Goal: Task Accomplishment & Management: Use online tool/utility

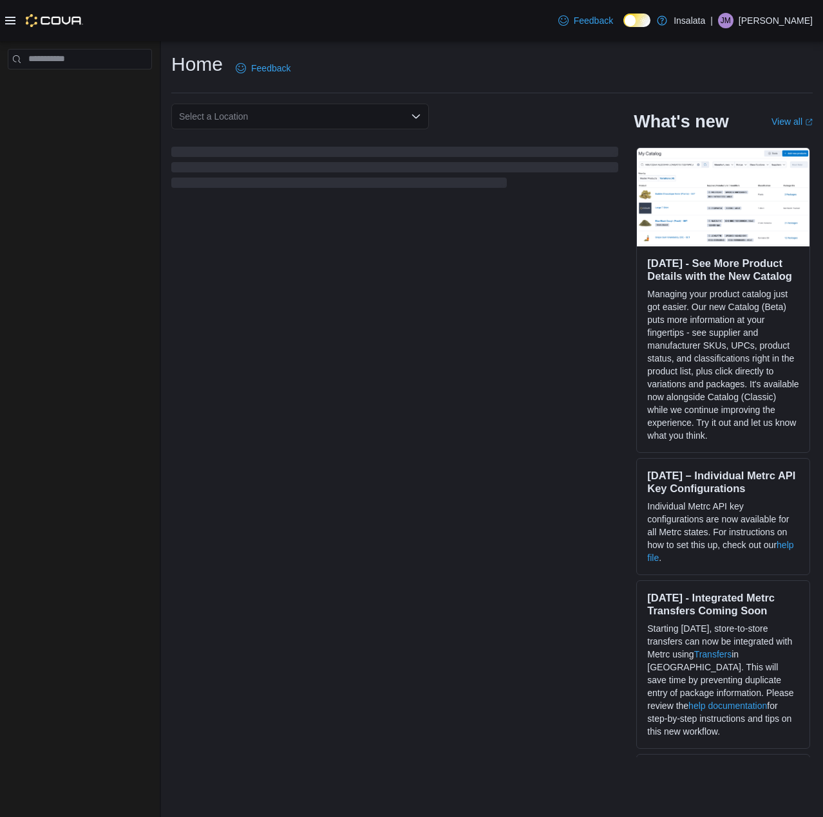
drag, startPoint x: 219, startPoint y: 212, endPoint x: 239, endPoint y: 218, distance: 21.4
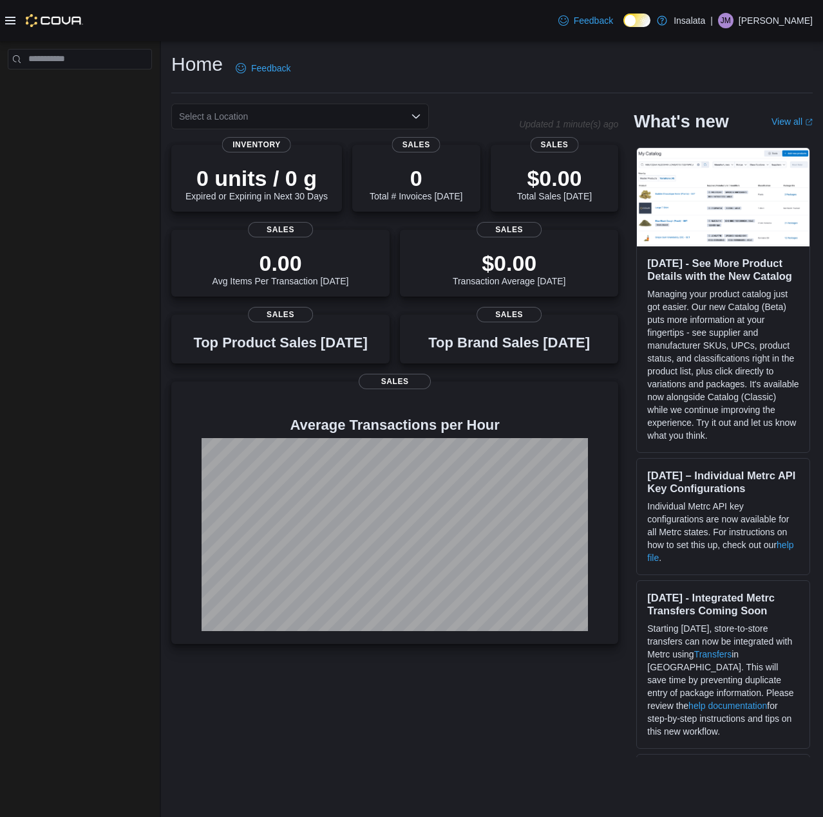
click at [5, 17] on icon at bounding box center [10, 21] width 10 height 8
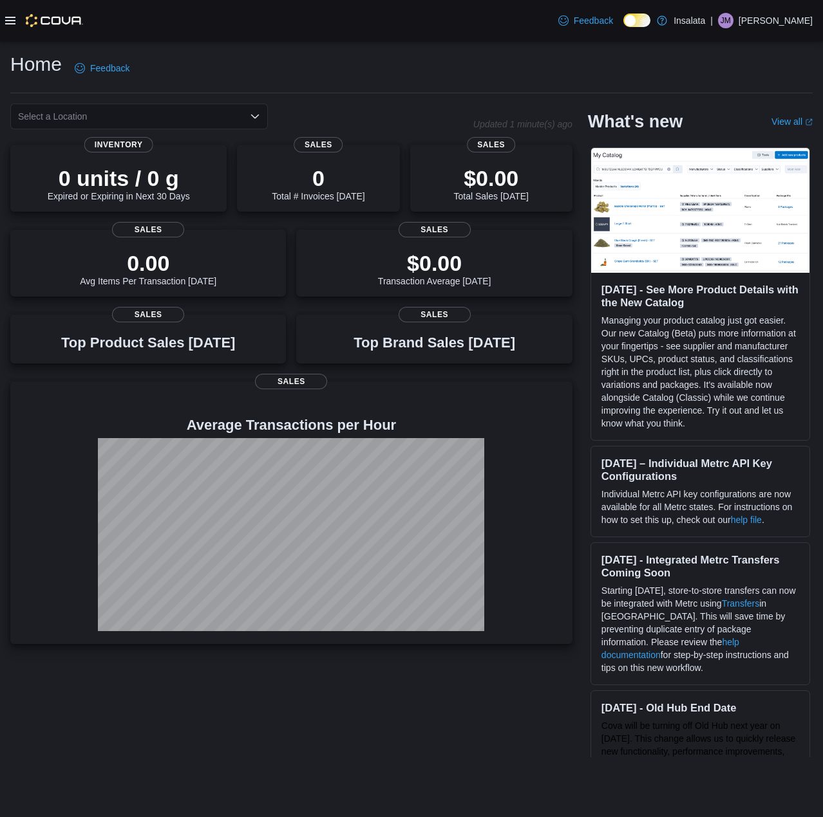
click at [12, 16] on icon at bounding box center [10, 20] width 10 height 10
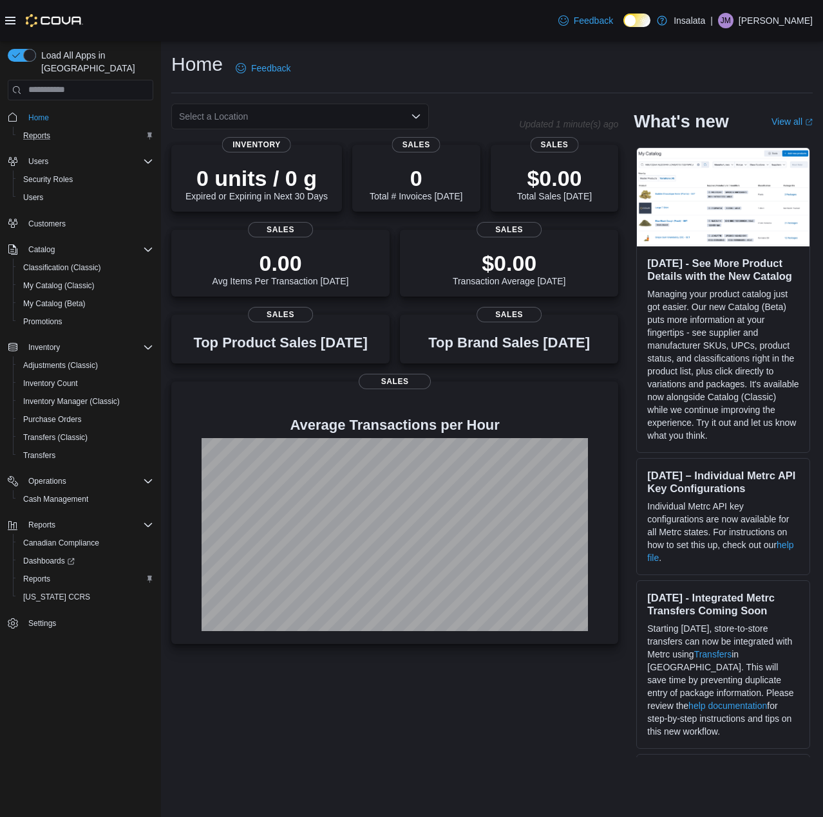
click at [82, 128] on div "Reports" at bounding box center [85, 135] width 135 height 15
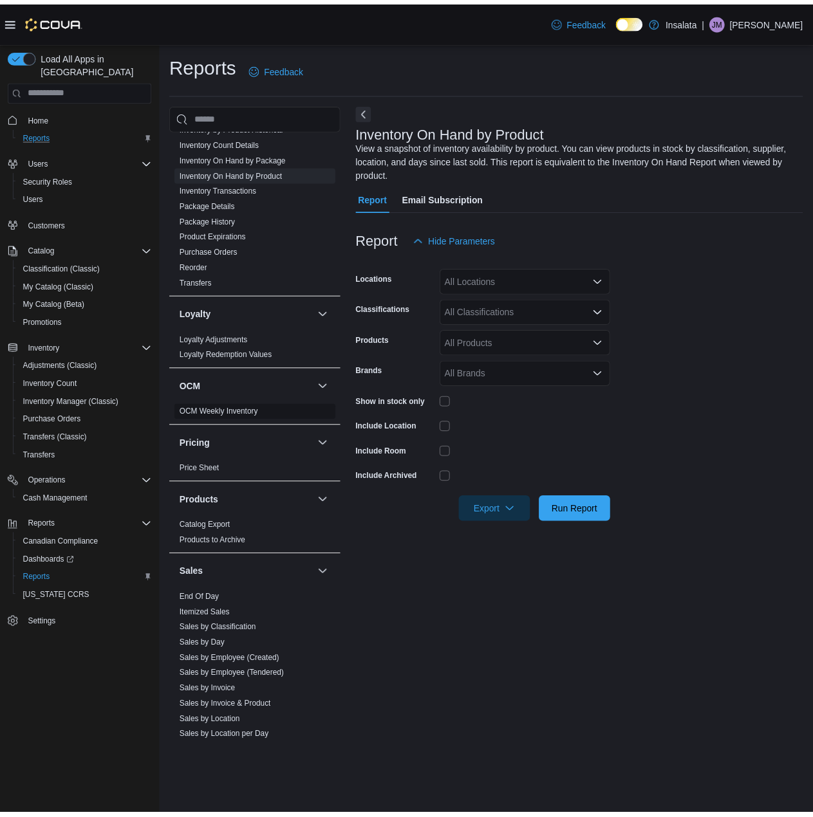
scroll to position [628, 0]
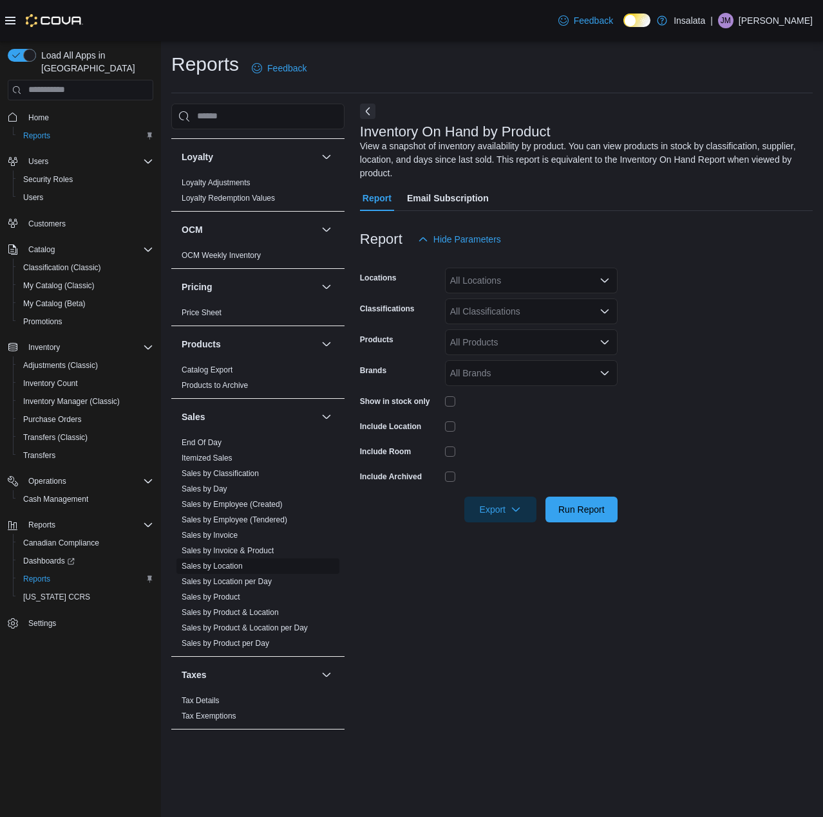
click at [220, 568] on link "Sales by Location" at bounding box center [211, 566] width 61 height 9
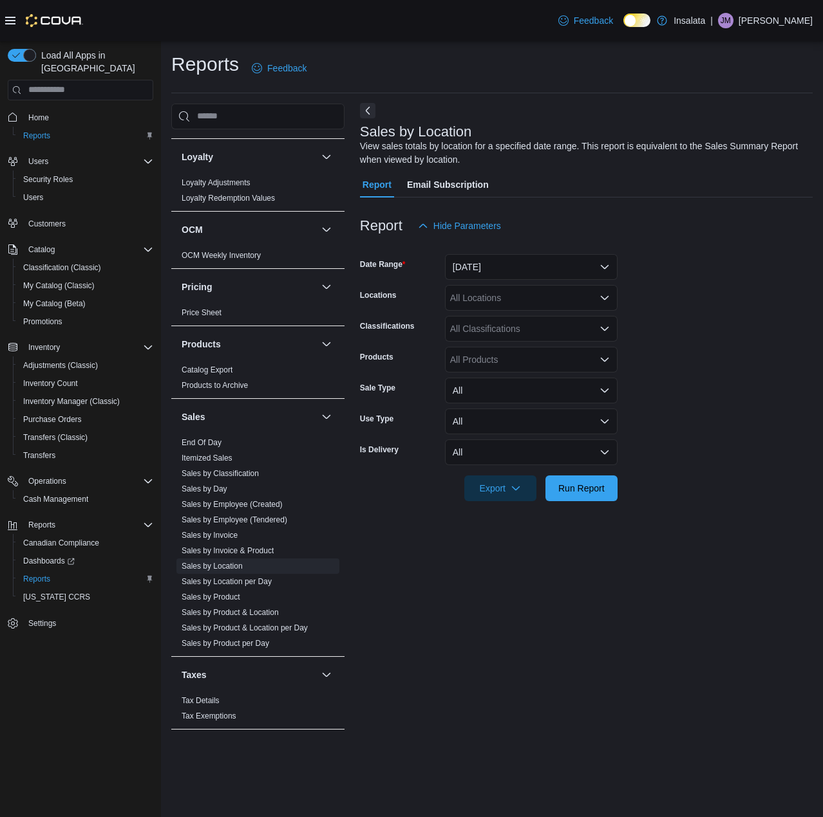
click at [369, 113] on button "Next" at bounding box center [367, 110] width 15 height 15
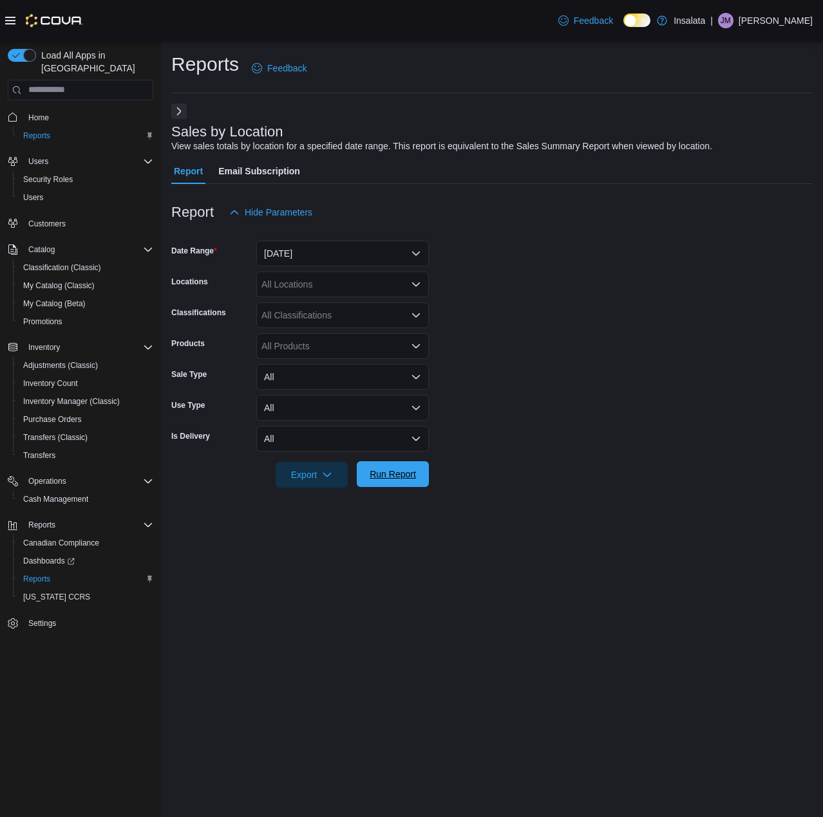
click at [375, 478] on span "Run Report" at bounding box center [392, 474] width 46 height 13
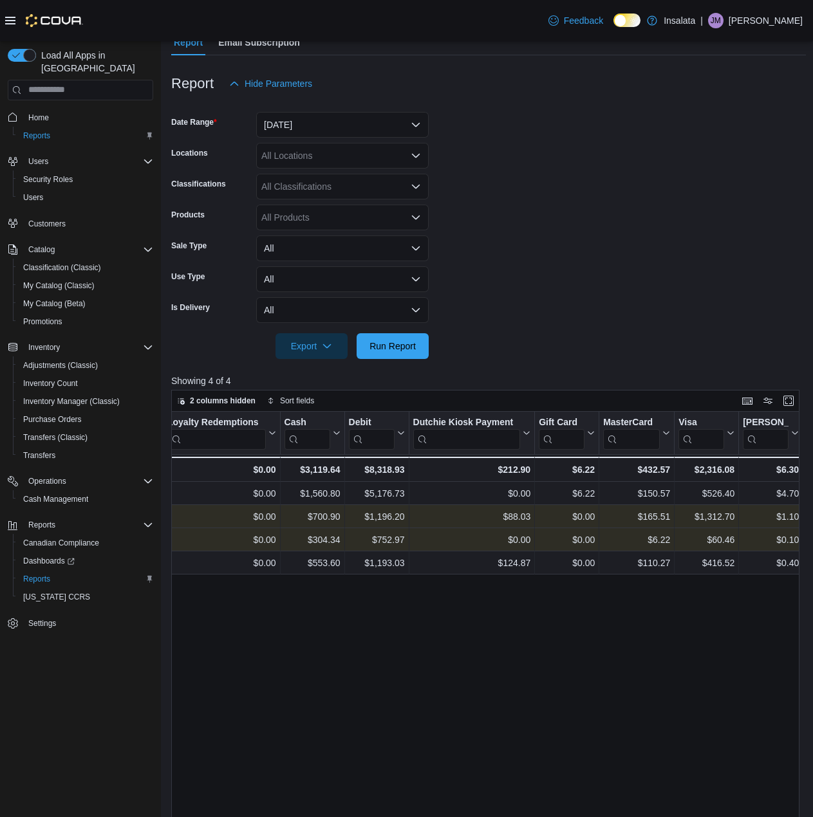
scroll to position [0, 1545]
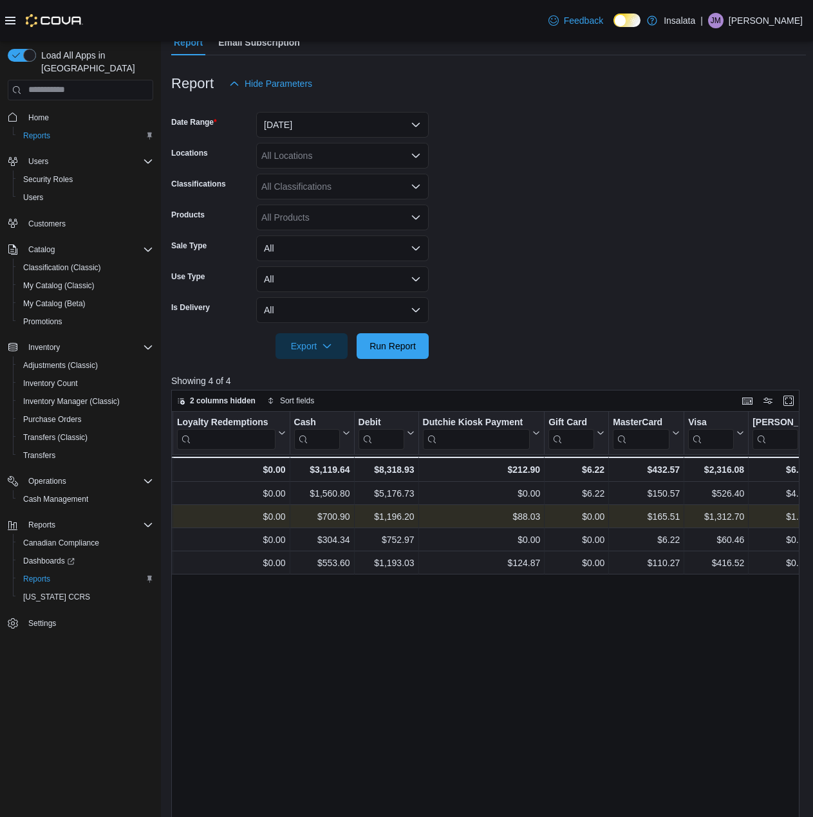
click at [435, 344] on form "Date Range Yesterday Locations All Locations Classifications All Classification…" at bounding box center [488, 228] width 635 height 263
click at [429, 346] on form "Date Range Yesterday Locations All Locations Classifications All Classification…" at bounding box center [488, 228] width 635 height 263
drag, startPoint x: 429, startPoint y: 346, endPoint x: 418, endPoint y: 345, distance: 10.3
click at [420, 346] on form "Date Range Yesterday Locations All Locations Classifications All Classification…" at bounding box center [488, 228] width 635 height 263
click at [418, 344] on span "Run Report" at bounding box center [392, 346] width 57 height 26
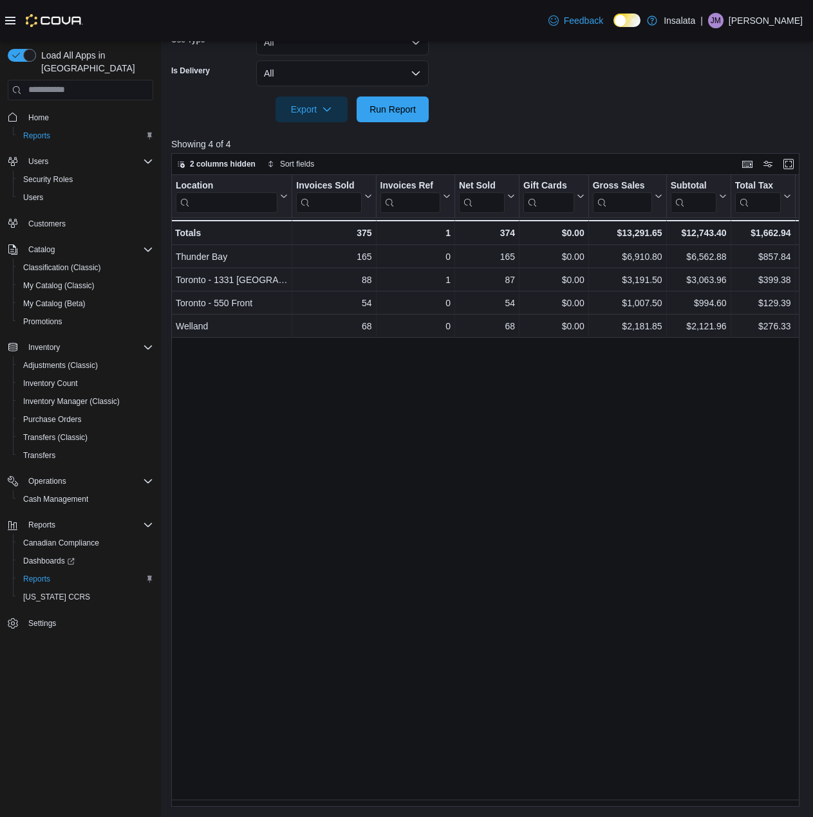
scroll to position [0, 0]
